Goal: Transaction & Acquisition: Purchase product/service

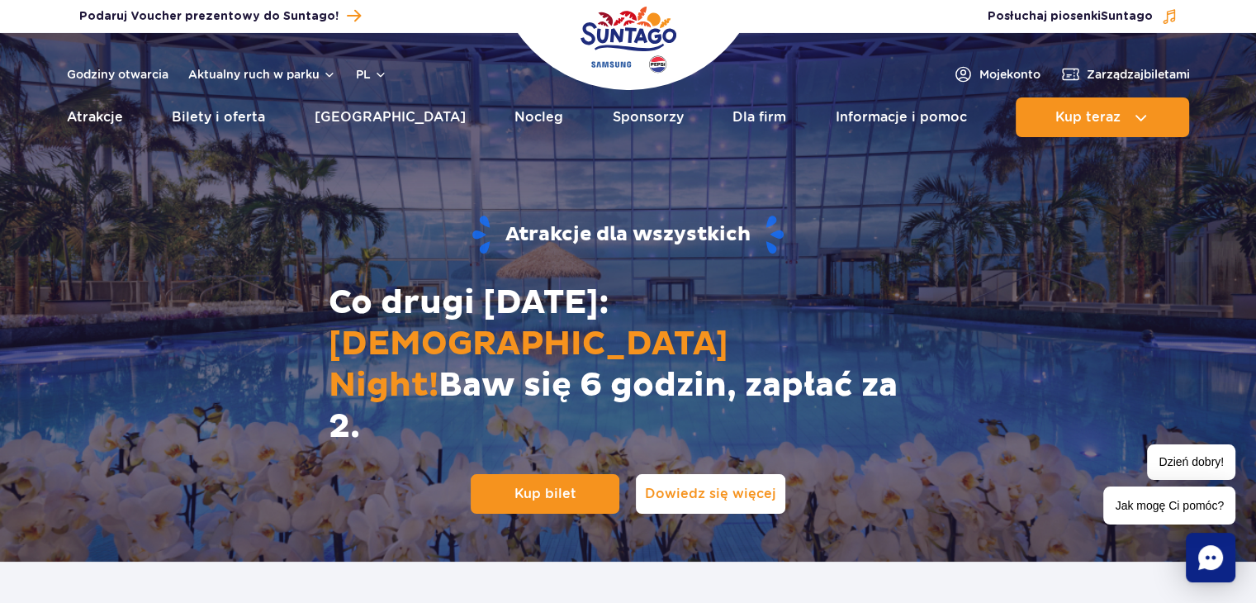
click at [719, 474] on link "Dowiedz się więcej" at bounding box center [711, 494] width 150 height 40
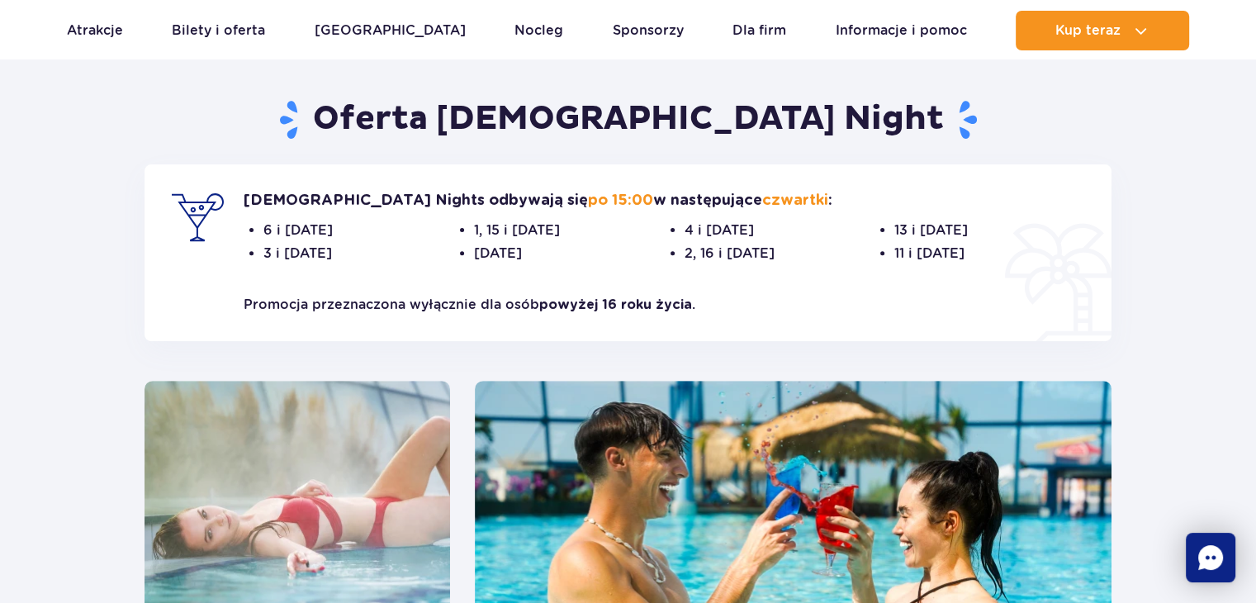
scroll to position [562, 0]
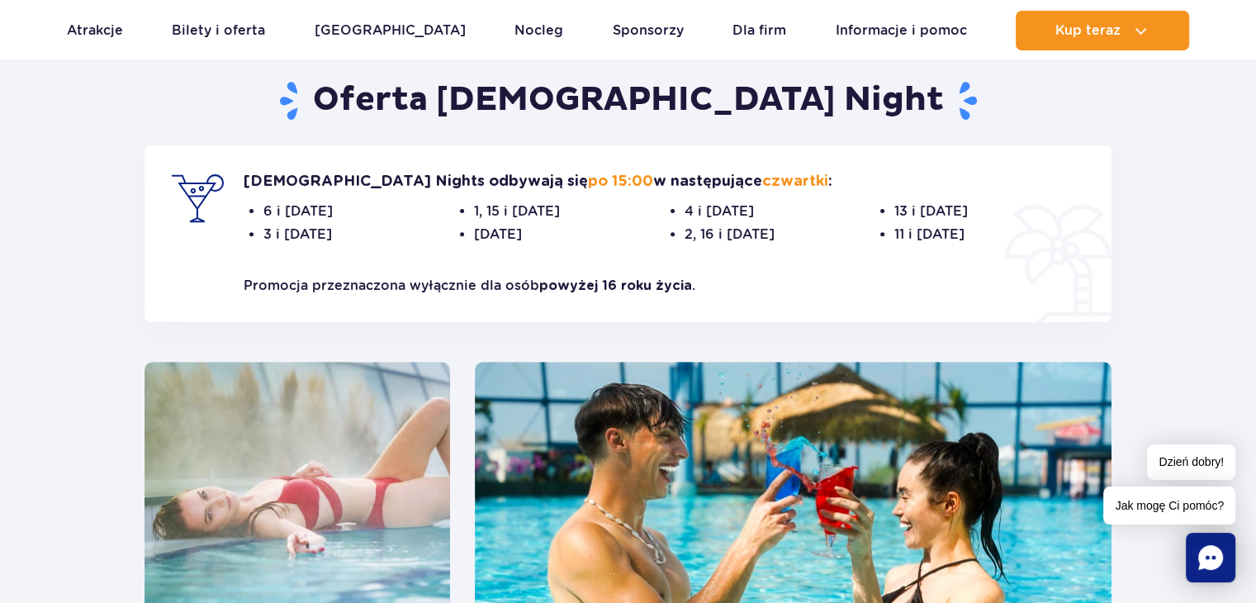
click at [829, 278] on p "Promocja przeznaczona wyłącznie dla osób powyżej 16 roku życia ." at bounding box center [665, 286] width 842 height 20
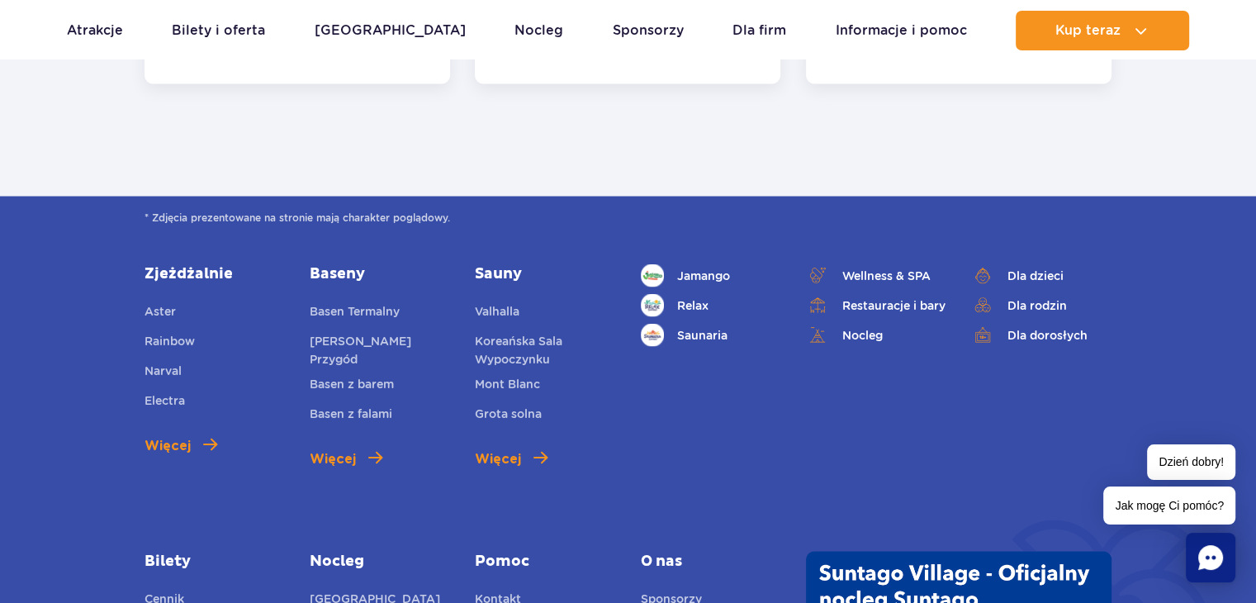
scroll to position [3288, 0]
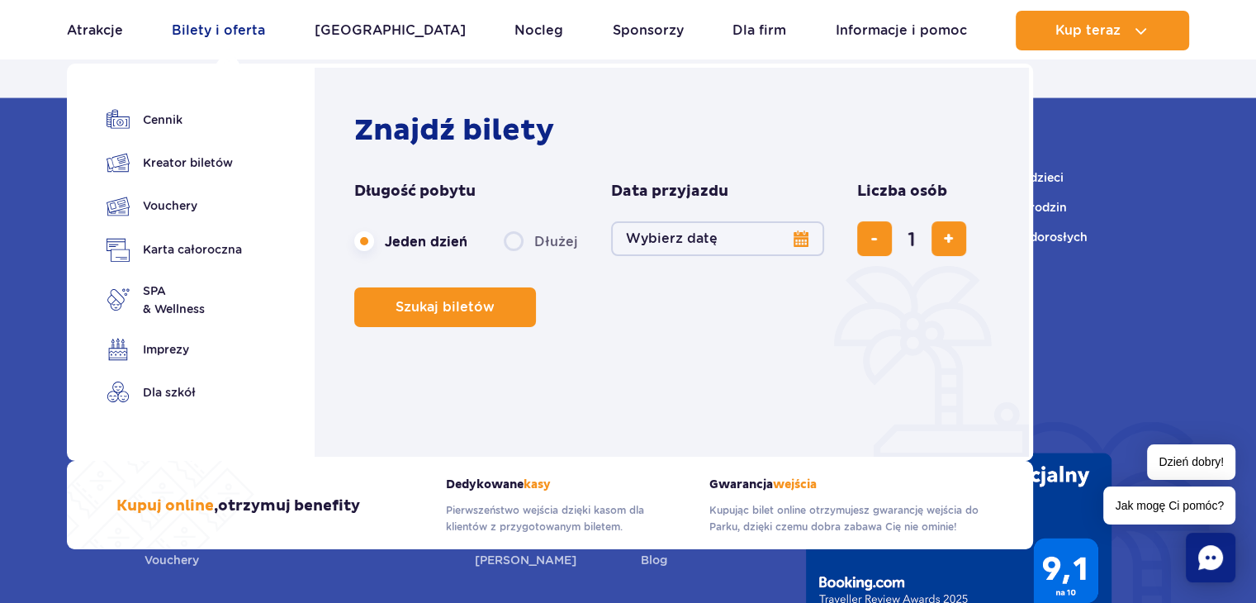
click at [212, 27] on link "Bilety i oferta" at bounding box center [218, 31] width 93 height 40
